Goal: Task Accomplishment & Management: Use online tool/utility

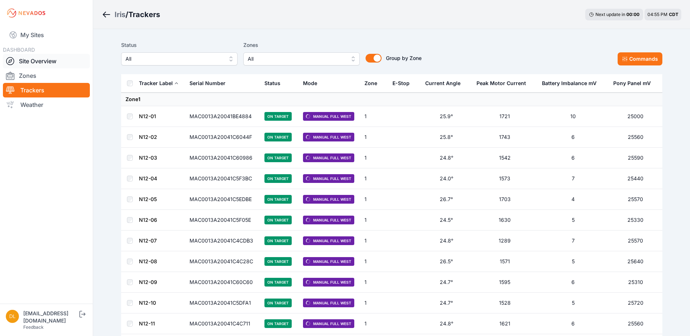
click at [52, 60] on link "Site Overview" at bounding box center [46, 61] width 87 height 15
click at [35, 32] on link "My Sites" at bounding box center [46, 34] width 87 height 17
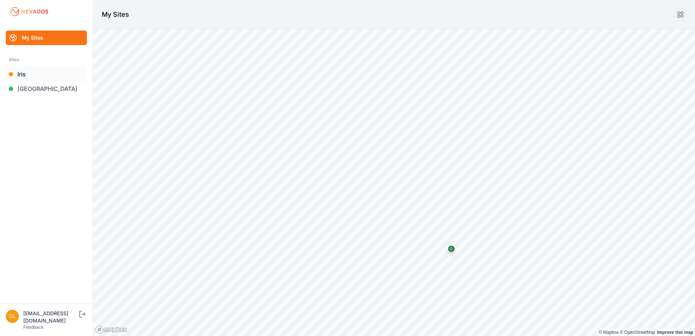
click at [13, 73] on div at bounding box center [11, 74] width 4 height 4
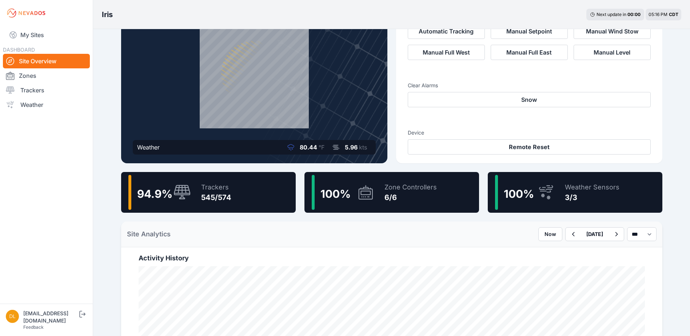
scroll to position [73, 0]
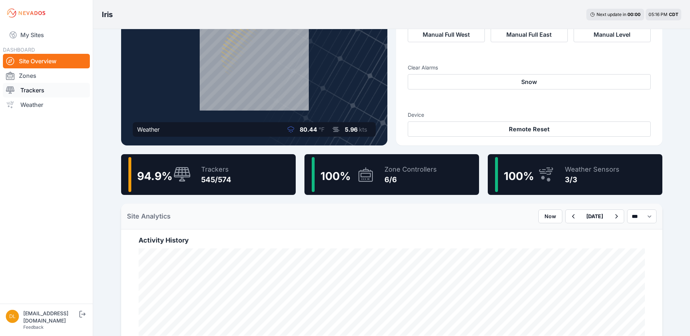
click at [31, 87] on link "Trackers" at bounding box center [46, 90] width 87 height 15
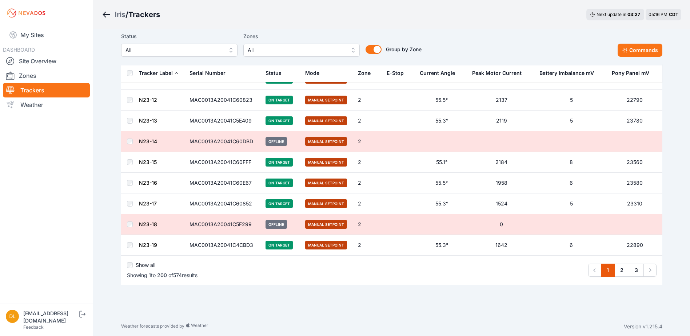
scroll to position [4013, 0]
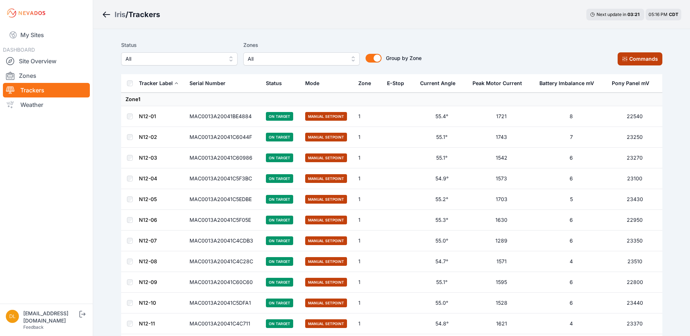
click at [635, 55] on button "Commands" at bounding box center [640, 58] width 45 height 13
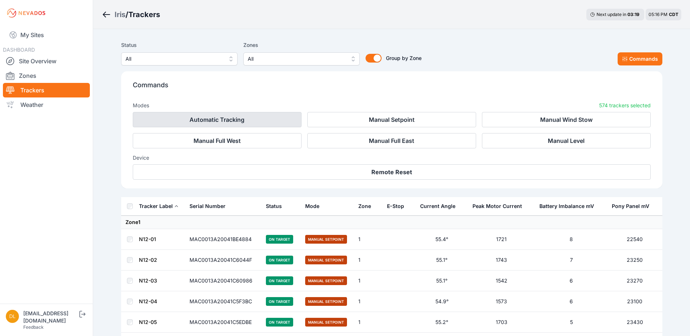
click at [268, 125] on button "Automatic Tracking" at bounding box center [217, 119] width 169 height 15
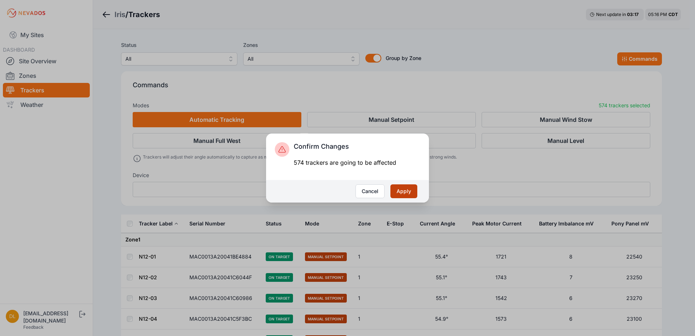
click at [406, 194] on button "Apply" at bounding box center [404, 191] width 27 height 14
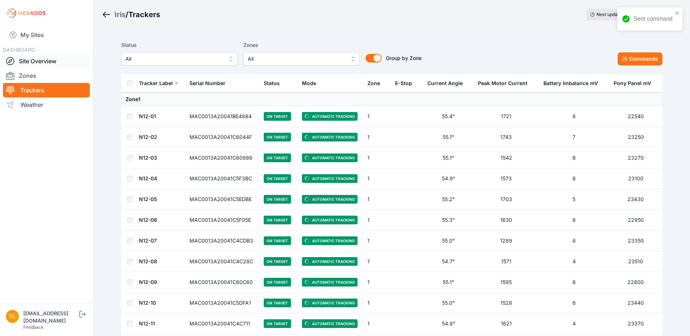
click at [33, 63] on link "Site Overview" at bounding box center [46, 61] width 87 height 15
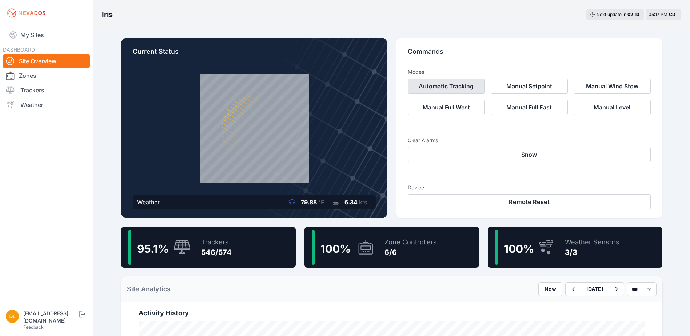
click at [440, 87] on button "Automatic Tracking" at bounding box center [446, 86] width 77 height 15
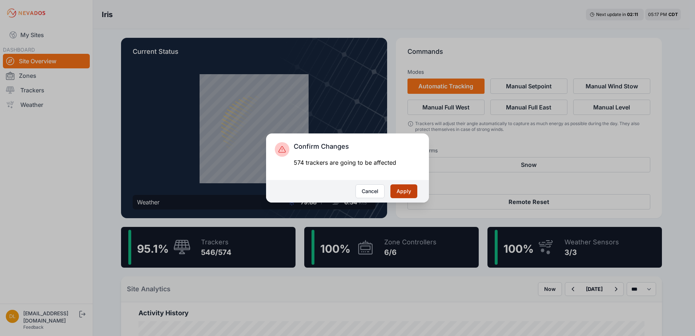
click at [407, 191] on button "Apply" at bounding box center [404, 191] width 27 height 14
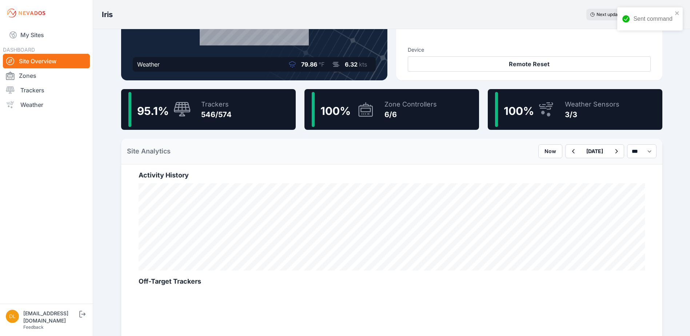
scroll to position [145, 0]
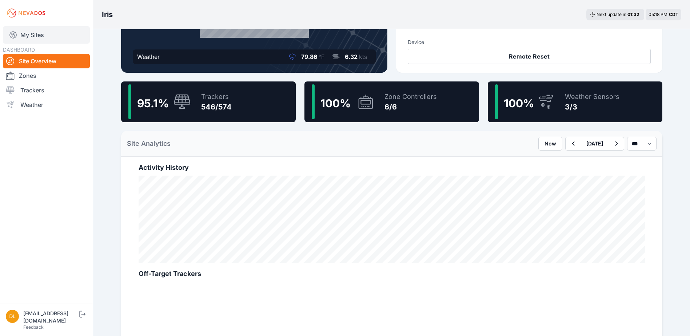
click at [41, 40] on link "My Sites" at bounding box center [46, 34] width 87 height 17
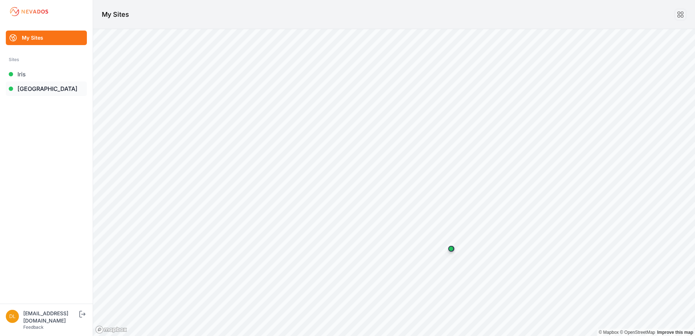
click at [36, 85] on link "[GEOGRAPHIC_DATA]" at bounding box center [46, 88] width 81 height 15
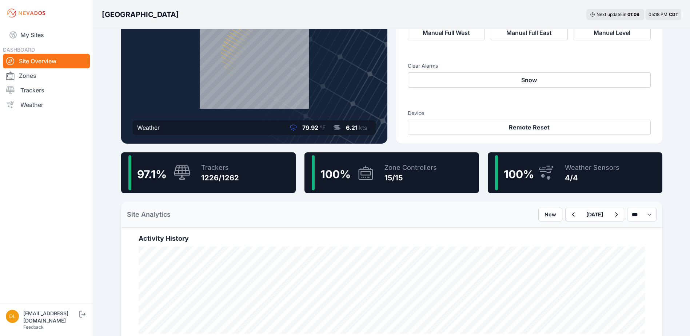
scroll to position [109, 0]
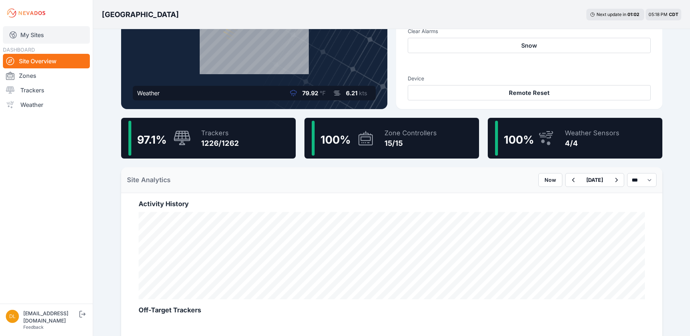
click at [41, 37] on link "My Sites" at bounding box center [46, 34] width 87 height 17
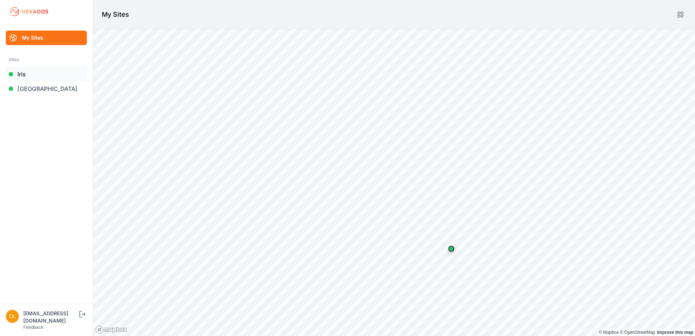
click at [30, 73] on link "Iris" at bounding box center [46, 74] width 81 height 15
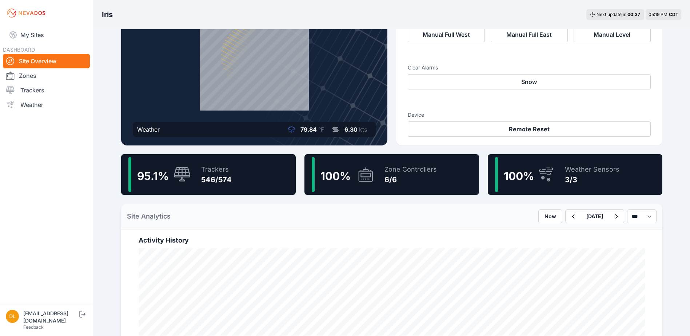
scroll to position [109, 0]
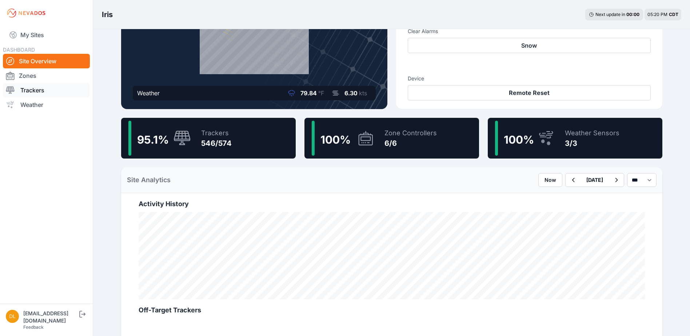
click at [40, 90] on link "Trackers" at bounding box center [46, 90] width 87 height 15
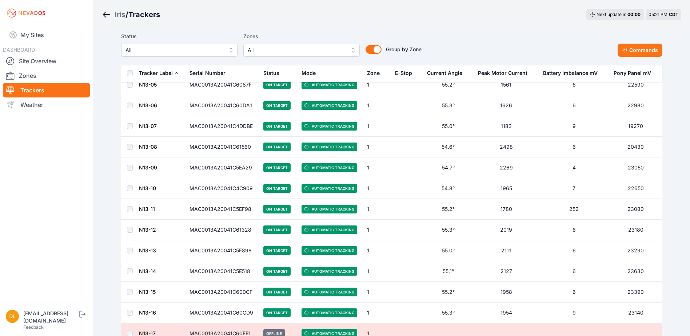
scroll to position [718, 0]
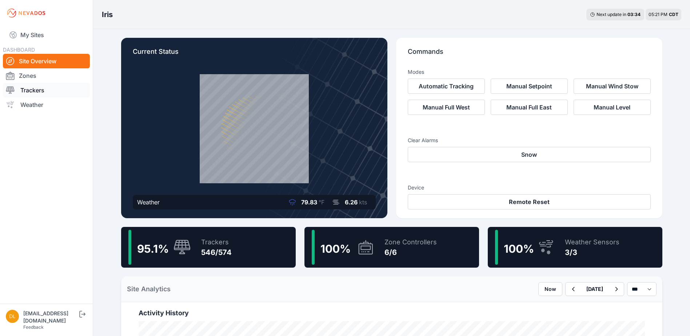
click at [39, 91] on link "Trackers" at bounding box center [46, 90] width 87 height 15
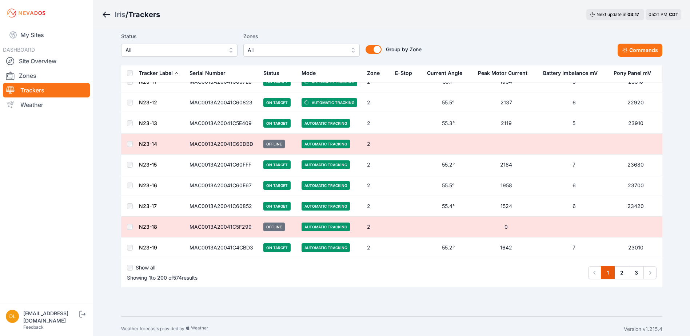
scroll to position [4013, 0]
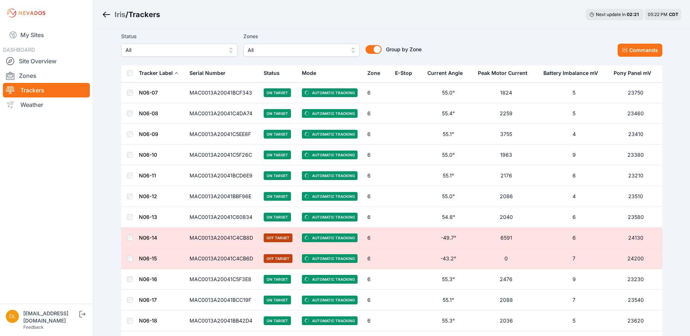
scroll to position [11675, 0]
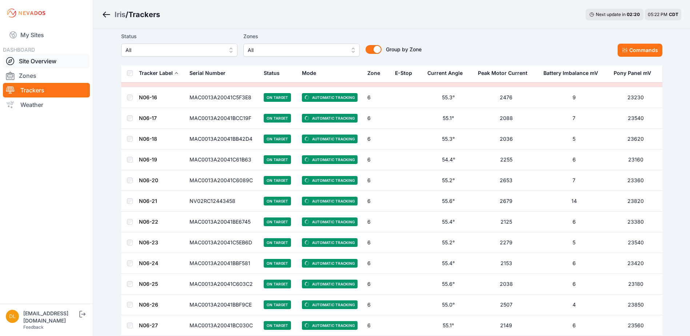
click at [57, 62] on link "Site Overview" at bounding box center [46, 61] width 87 height 15
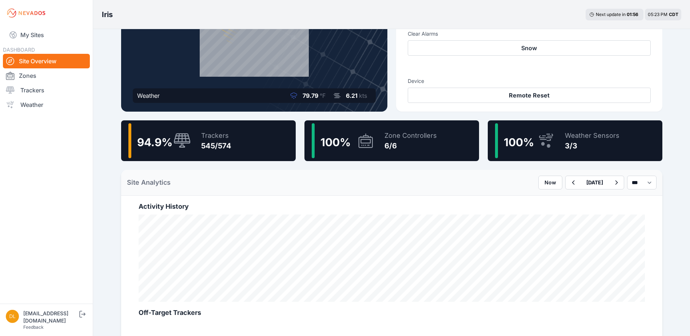
scroll to position [109, 0]
